Goal: Transaction & Acquisition: Purchase product/service

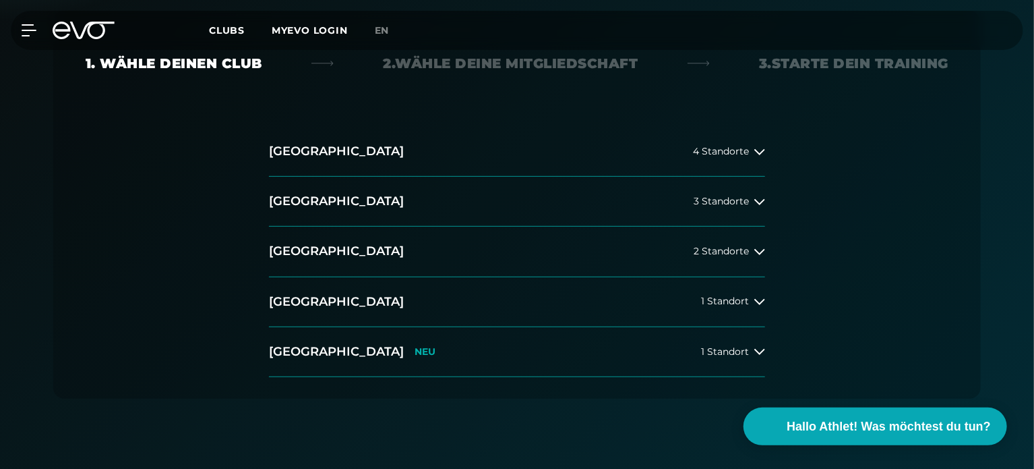
scroll to position [337, 0]
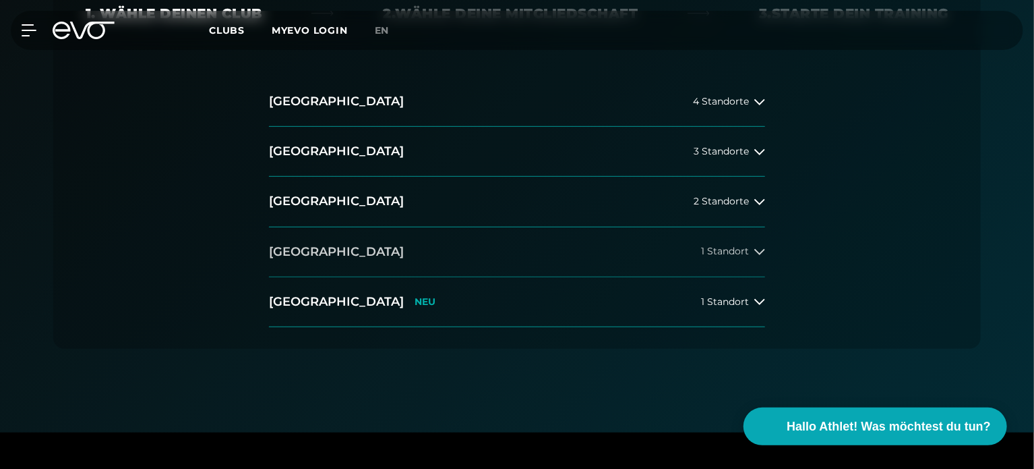
click at [502, 250] on button "München 1 Standort" at bounding box center [517, 252] width 496 height 50
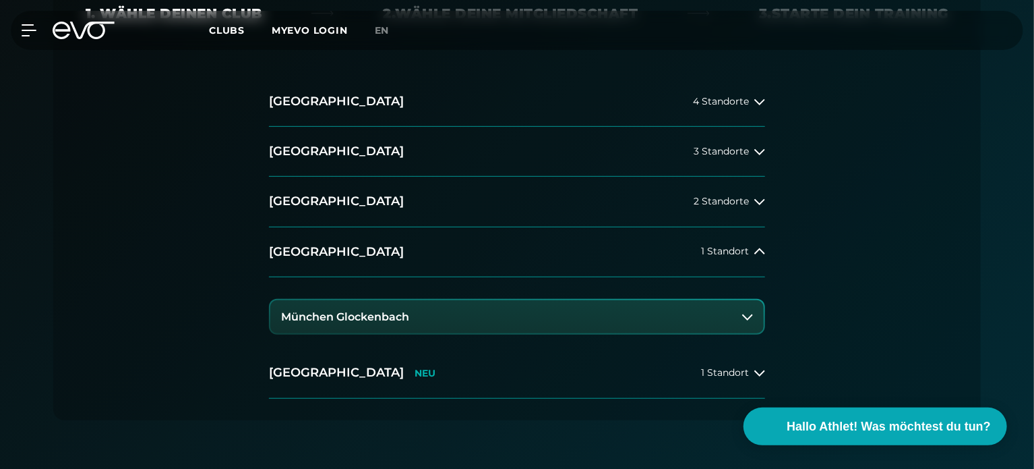
click at [426, 318] on button "München Glockenbach" at bounding box center [516, 317] width 493 height 34
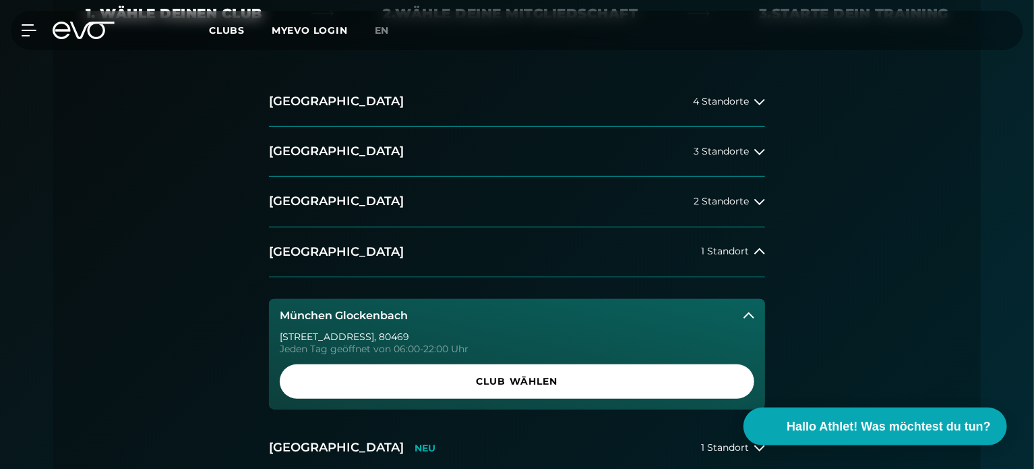
click at [427, 316] on button "München Glockenbach" at bounding box center [517, 316] width 496 height 34
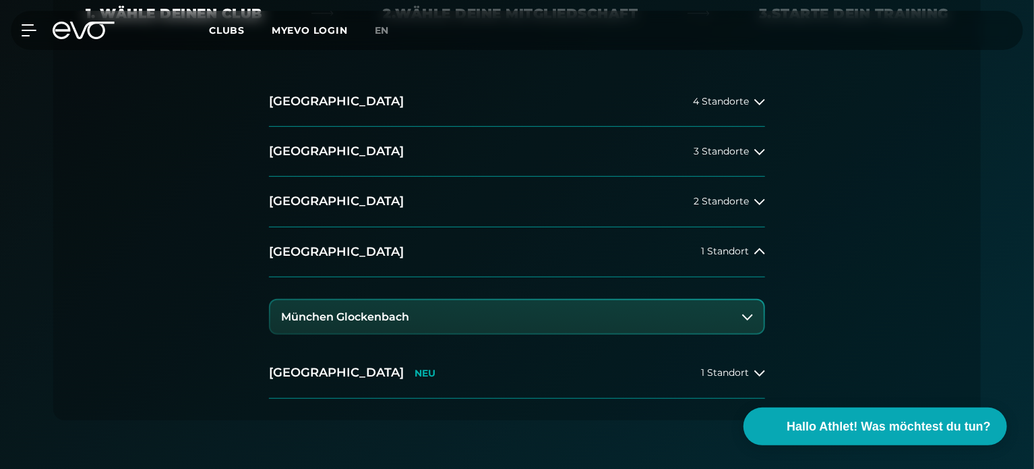
scroll to position [0, 0]
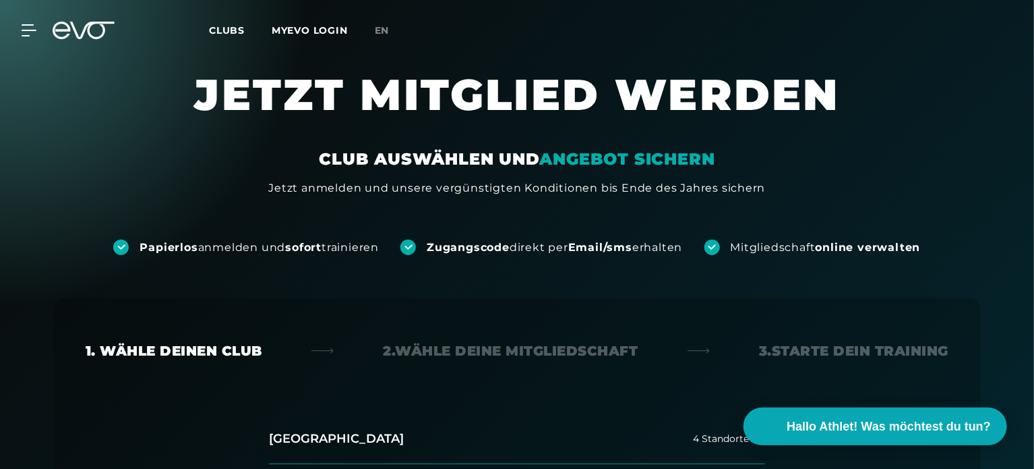
click at [85, 40] on div "MyEVO Login Über EVO Mitgliedschaften Probetraining TAGESPASS EVO Studios Düsse…" at bounding box center [517, 30] width 1029 height 39
click at [26, 23] on div "MyEVO Login Über EVO Mitgliedschaften Probetraining TAGESPASS EVO Studios Düsse…" at bounding box center [517, 30] width 1029 height 39
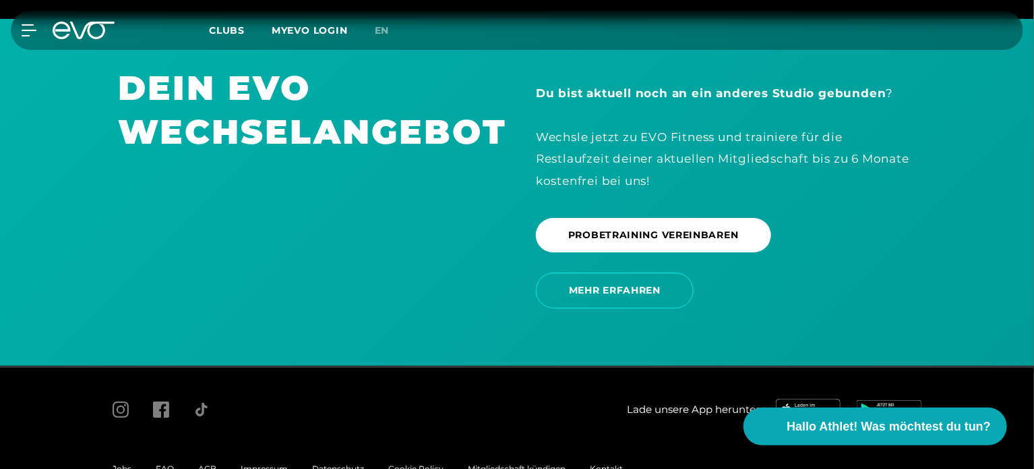
scroll to position [2446, 0]
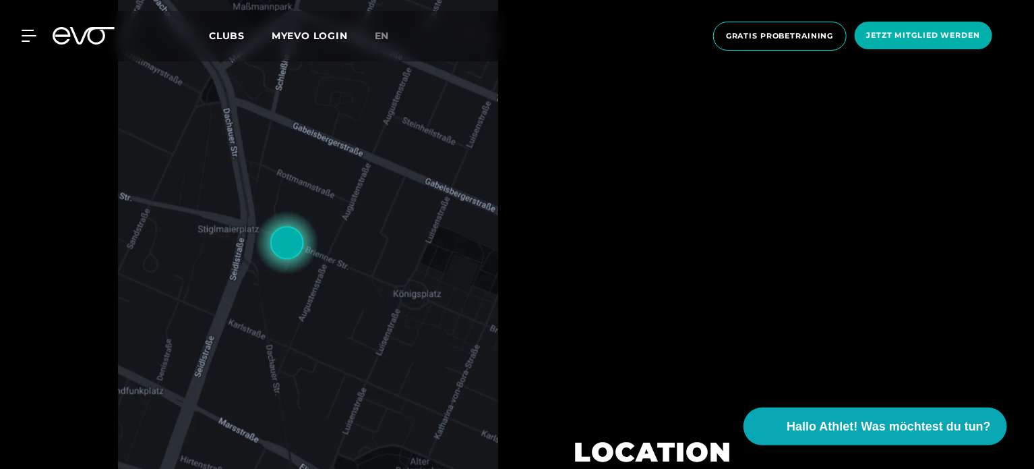
scroll to position [539, 0]
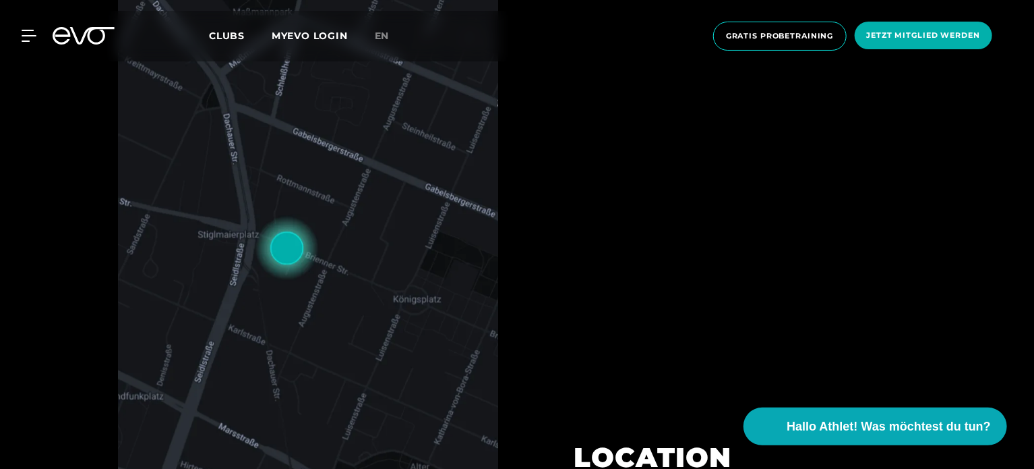
click at [281, 243] on img at bounding box center [308, 247] width 380 height 543
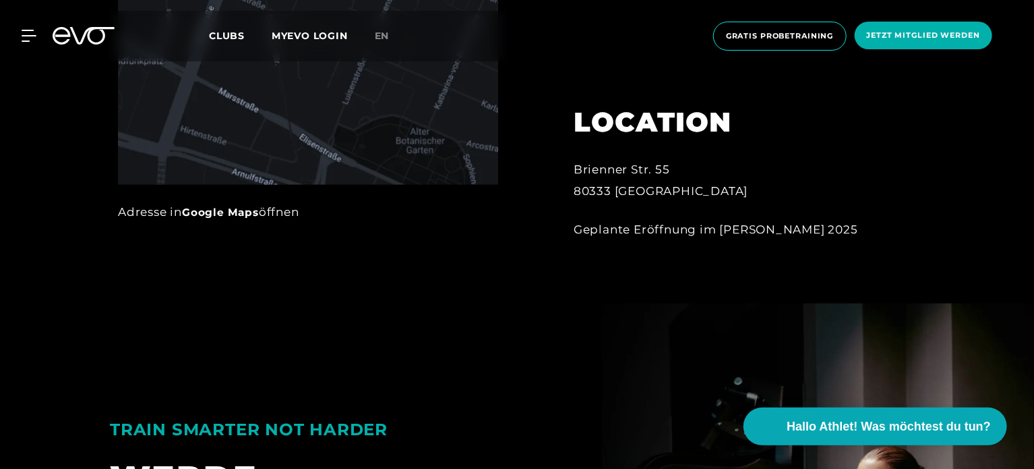
scroll to position [876, 0]
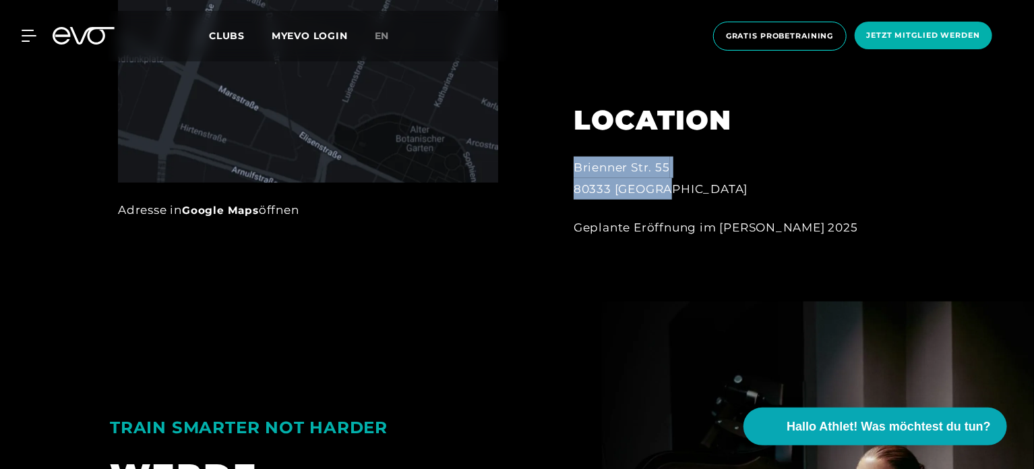
drag, startPoint x: 574, startPoint y: 166, endPoint x: 681, endPoint y: 191, distance: 109.6
click at [681, 191] on div "Brienner Str. 55 80333 München" at bounding box center [722, 178] width 297 height 44
copy div "Brienner Str. 55 80333 München"
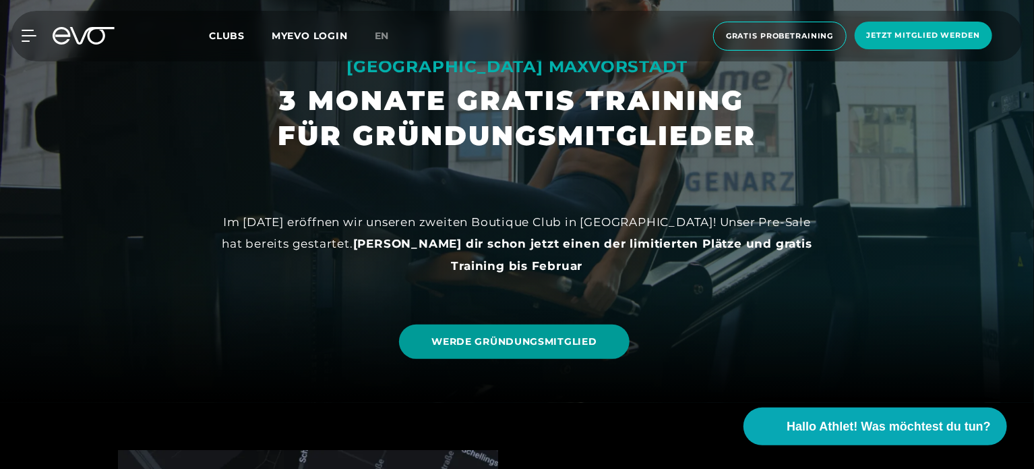
scroll to position [67, 0]
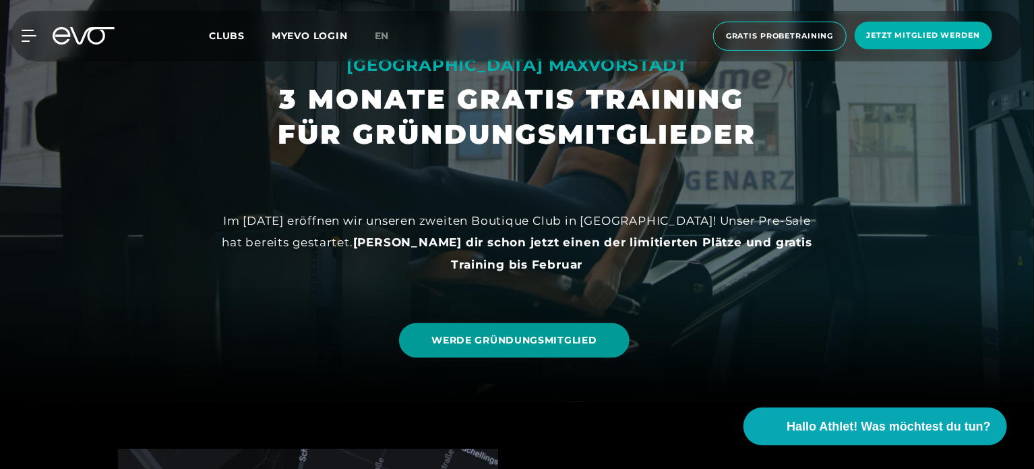
click at [510, 336] on span "WERDE GRÜNDUNGSMITGLIED" at bounding box center [513, 340] width 165 height 14
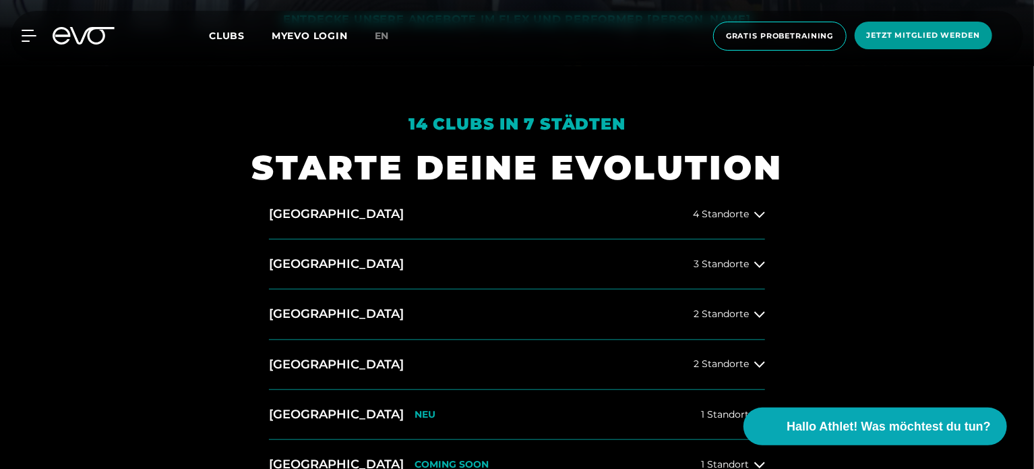
scroll to position [405, 0]
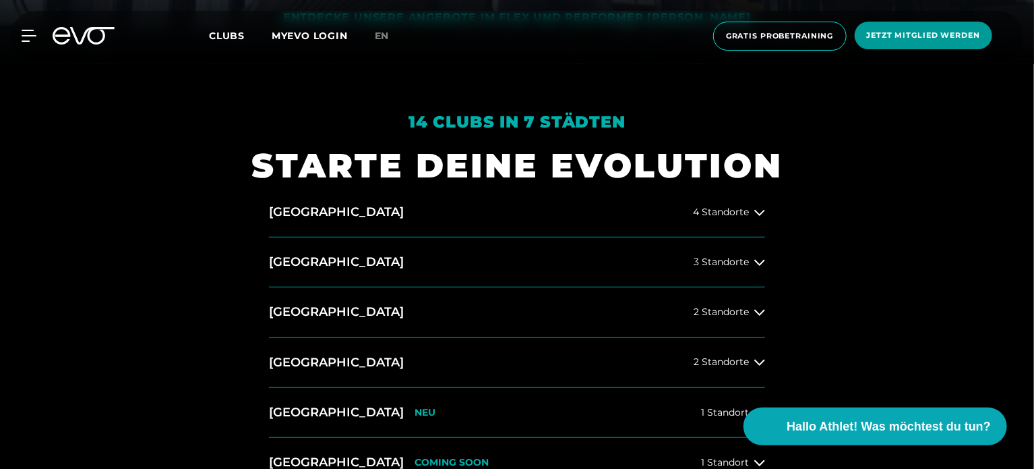
click at [949, 34] on span "Jetzt Mitglied werden" at bounding box center [923, 35] width 113 height 11
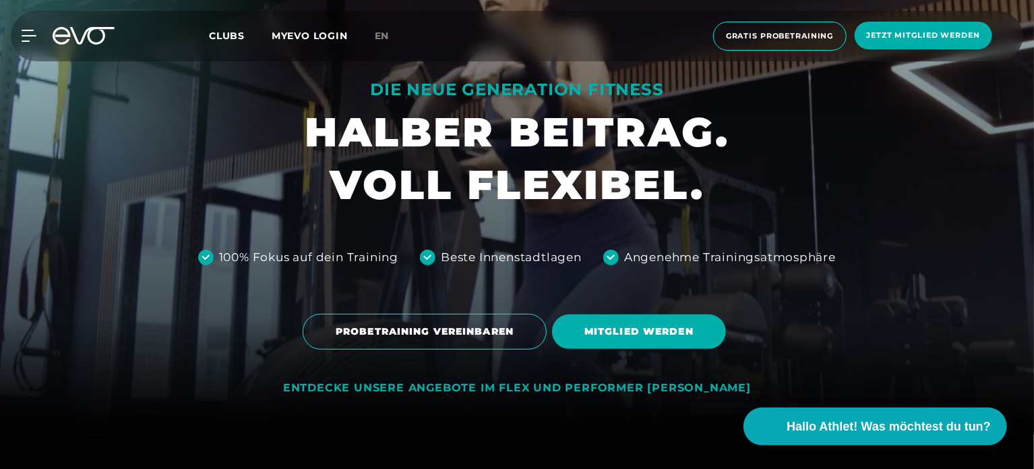
scroll to position [67, 0]
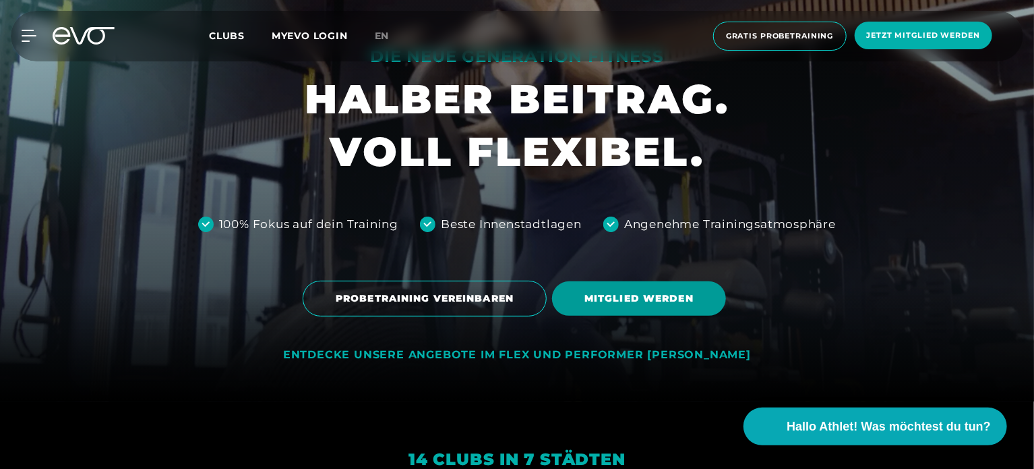
click at [626, 314] on span "MITGLIED WERDEN" at bounding box center [639, 298] width 174 height 34
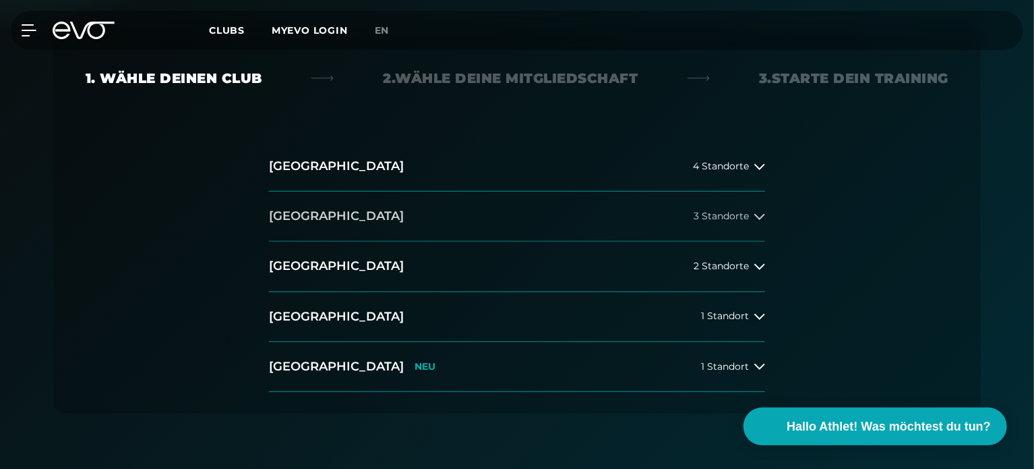
scroll to position [270, 0]
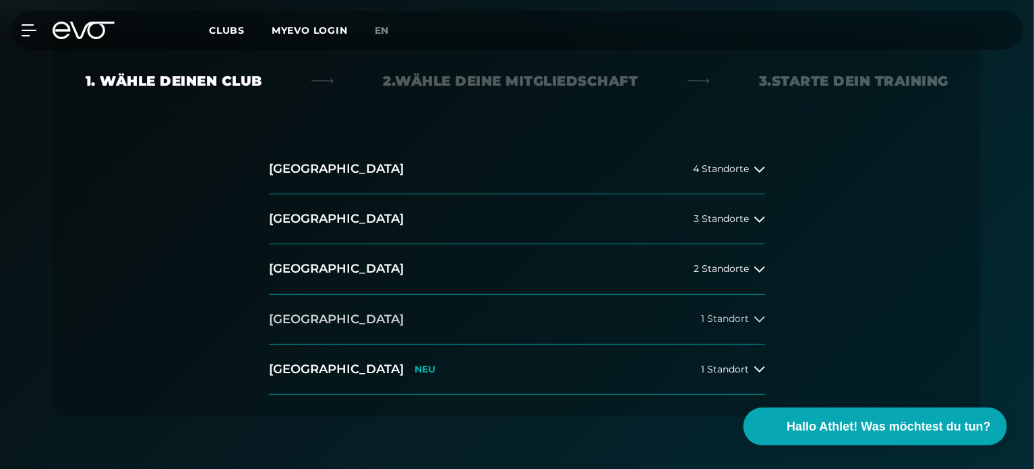
click at [605, 322] on button "München 1 Standort" at bounding box center [517, 320] width 496 height 50
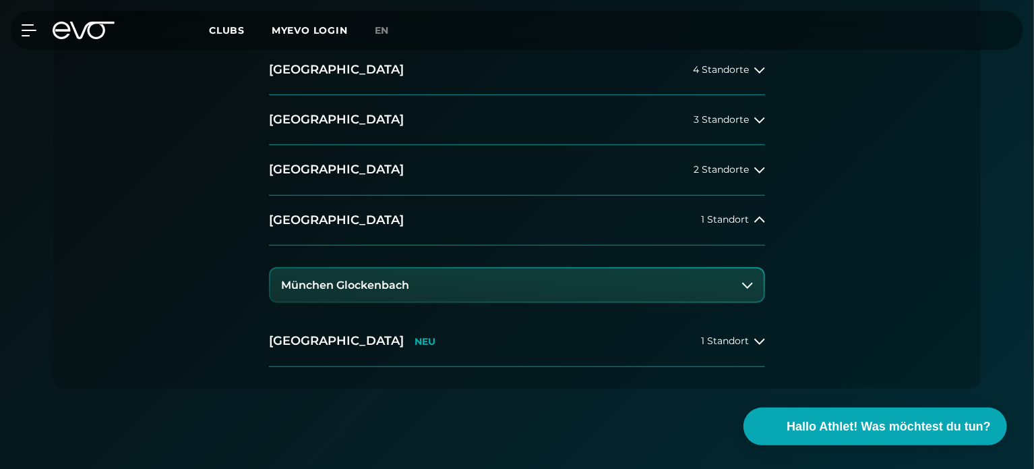
scroll to position [405, 0]
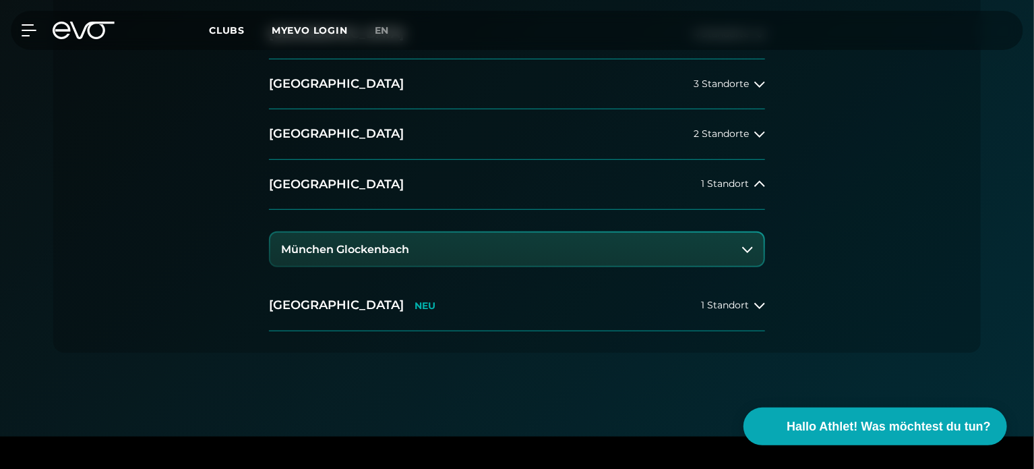
click at [475, 227] on div "München Glockenbach" at bounding box center [517, 245] width 496 height 71
click at [454, 245] on button "München Glockenbach" at bounding box center [516, 250] width 493 height 34
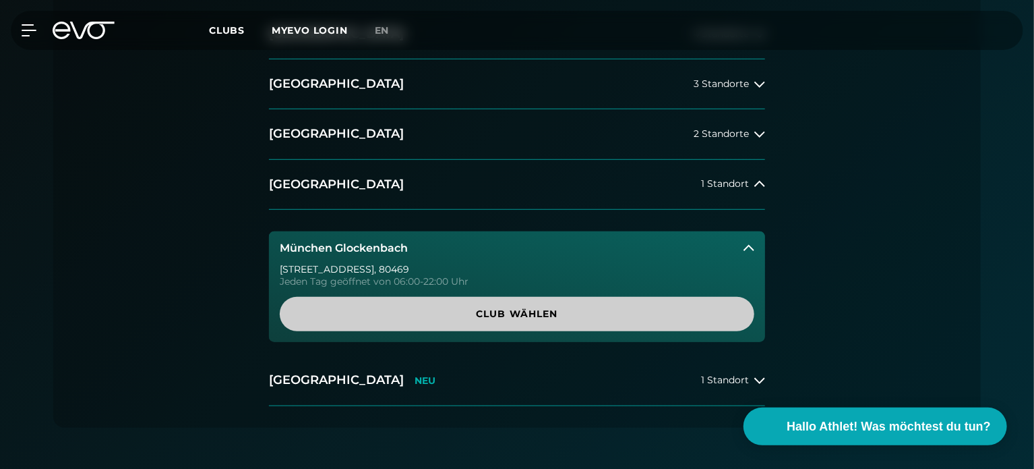
click at [456, 313] on span "Club wählen" at bounding box center [517, 314] width 410 height 14
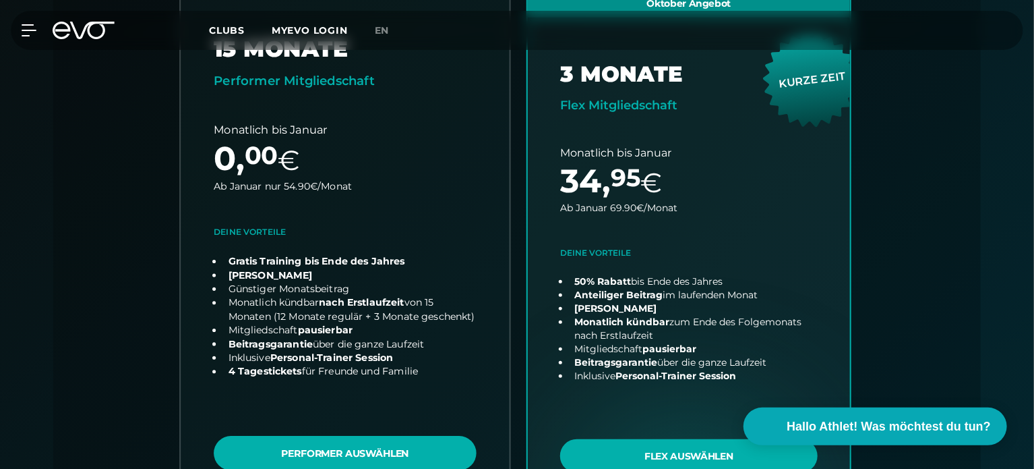
scroll to position [500, 0]
